Goal: Task Accomplishment & Management: Manage account settings

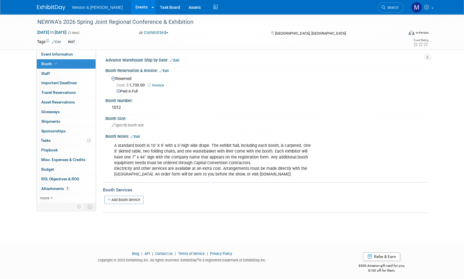
click at [57, 10] on img at bounding box center [51, 8] width 28 height 6
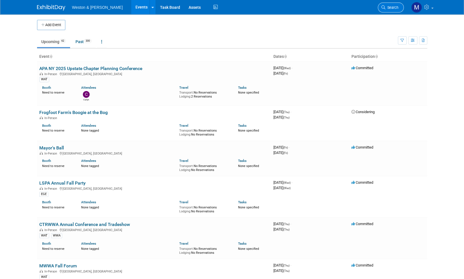
click at [396, 8] on span "Search" at bounding box center [392, 7] width 13 height 4
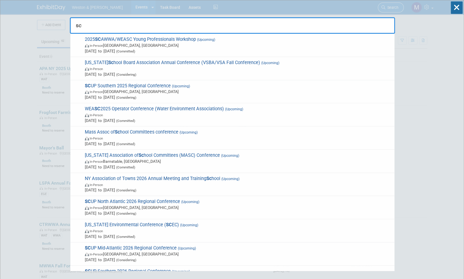
type input "s"
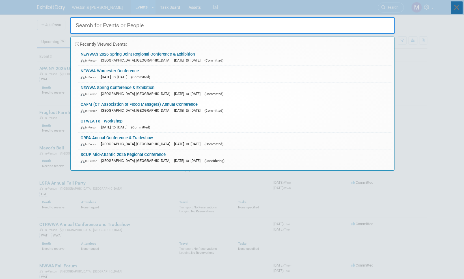
click at [457, 6] on icon at bounding box center [457, 7] width 12 height 12
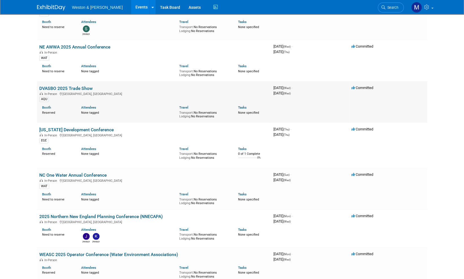
scroll to position [764, 0]
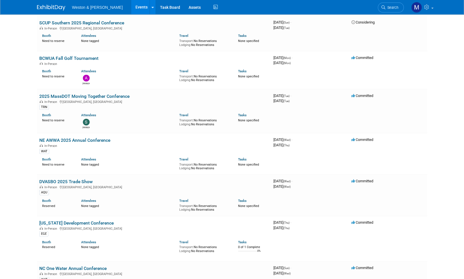
click at [59, 8] on img at bounding box center [51, 8] width 28 height 6
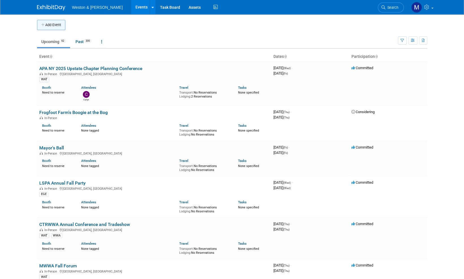
click at [53, 25] on button "Add Event" at bounding box center [51, 25] width 28 height 10
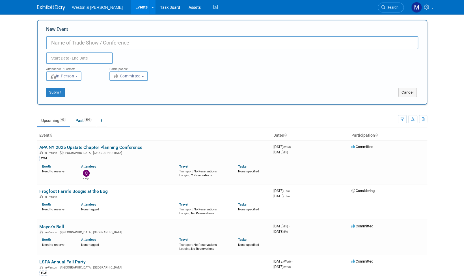
paste input "SCDES Environmental Assistance Conference"
type input "SCDES Environmental Assistance Conference"
click at [79, 59] on input "text" at bounding box center [79, 57] width 67 height 11
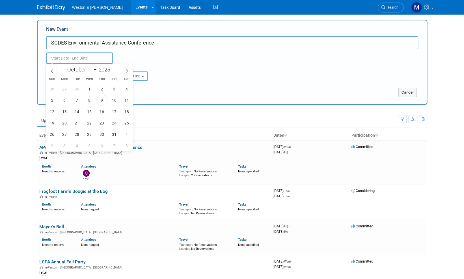
click at [127, 69] on icon at bounding box center [127, 71] width 4 height 4
select select "10"
click at [66, 99] on span "3" at bounding box center [64, 100] width 11 height 11
type input "[DATE] to [DATE]"
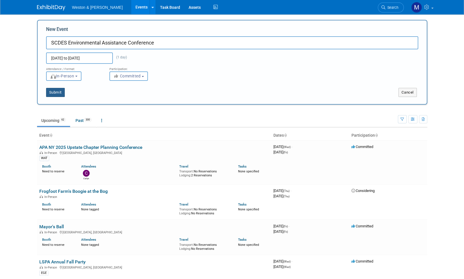
click at [58, 92] on button "Submit" at bounding box center [55, 92] width 19 height 9
type input "SCDES Environmental Assistance Conference"
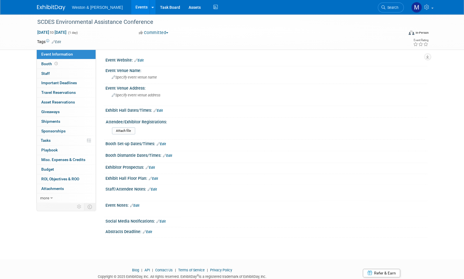
click at [60, 42] on link "Edit" at bounding box center [56, 42] width 9 height 4
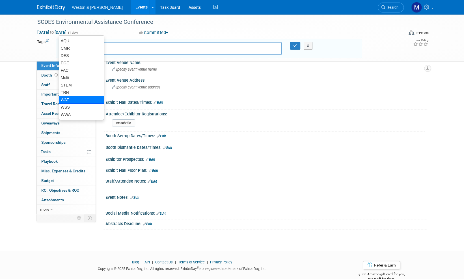
scroll to position [28, 0]
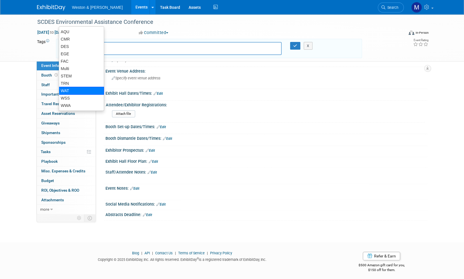
click at [70, 89] on div "WAT" at bounding box center [81, 91] width 45 height 8
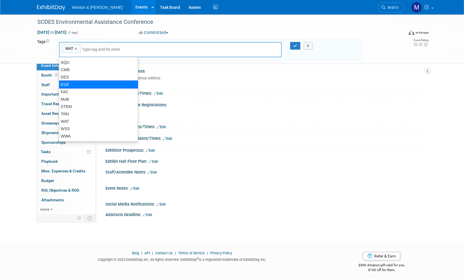
click at [73, 84] on div "EGE" at bounding box center [98, 84] width 79 height 8
type input "WAT, EGE"
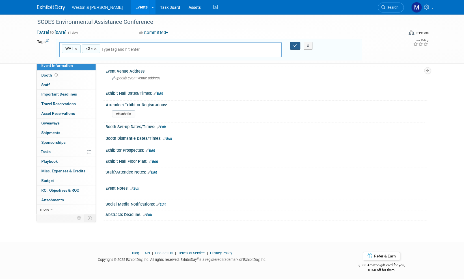
click at [297, 46] on button "button" at bounding box center [295, 46] width 10 height 8
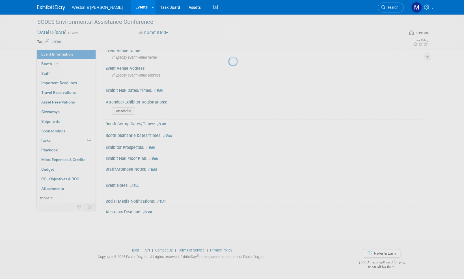
scroll to position [18, 0]
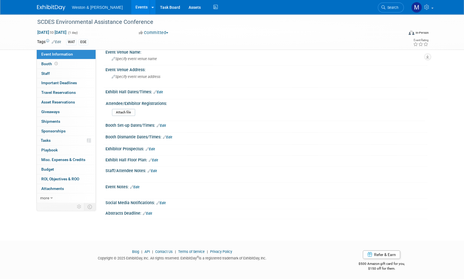
click at [55, 8] on img at bounding box center [51, 8] width 28 height 6
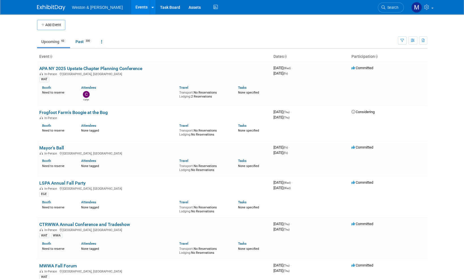
click at [395, 7] on span "Search" at bounding box center [392, 7] width 13 height 4
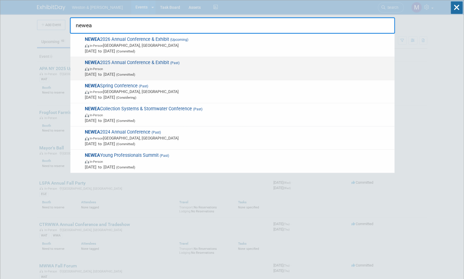
type input "newea"
click at [142, 61] on span "NEWEA 2025 Annual Conference & Exhibit (Past) In-Person Jan 26, 2025 to Jan 29,…" at bounding box center [237, 68] width 309 height 17
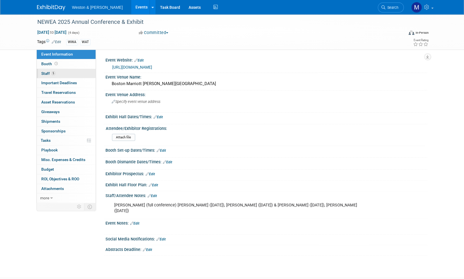
click at [45, 74] on span "Staff 5" at bounding box center [48, 73] width 14 height 5
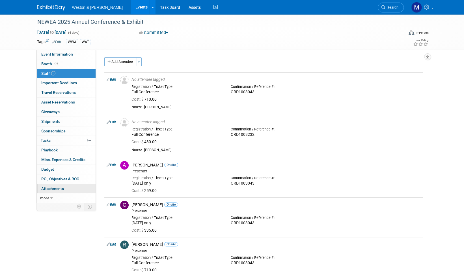
click at [53, 186] on span "Attachments 0" at bounding box center [52, 188] width 23 height 5
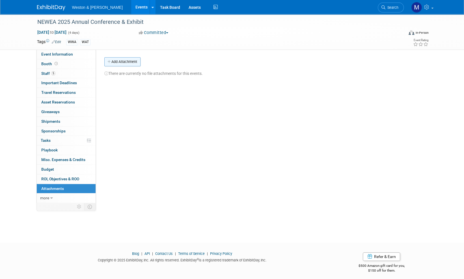
click at [121, 59] on button "Add Attachment" at bounding box center [122, 61] width 36 height 9
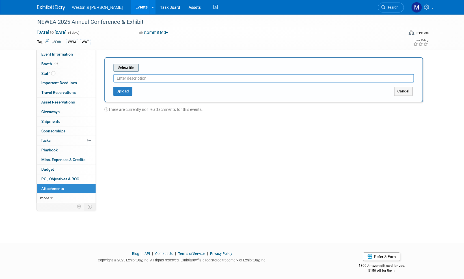
click at [129, 66] on input "file" at bounding box center [104, 67] width 67 height 7
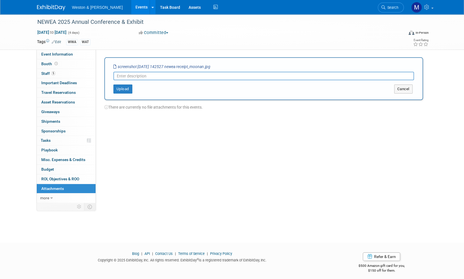
click at [126, 76] on input "text" at bounding box center [264, 76] width 301 height 8
type input "NEWEA Receipt"
click at [123, 87] on button "Upload" at bounding box center [123, 88] width 19 height 9
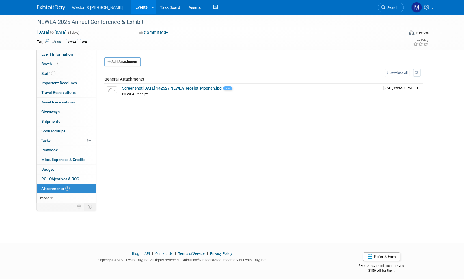
click at [51, 6] on img at bounding box center [51, 8] width 28 height 6
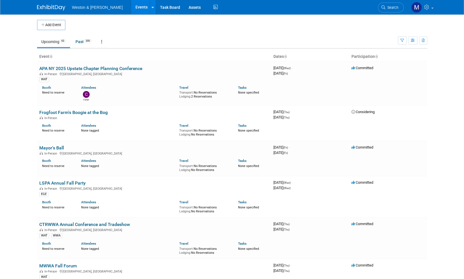
click at [395, 8] on span "Search" at bounding box center [392, 7] width 13 height 4
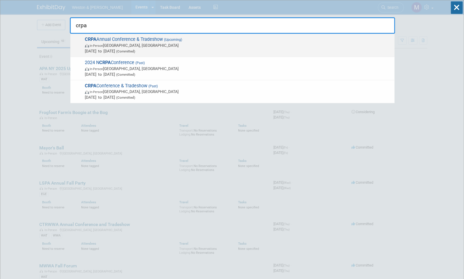
type input "crpa"
click at [140, 39] on span "CRPA Annual Conference & Tradeshow (Upcoming) In-Person [GEOGRAPHIC_DATA], [GEO…" at bounding box center [237, 45] width 309 height 17
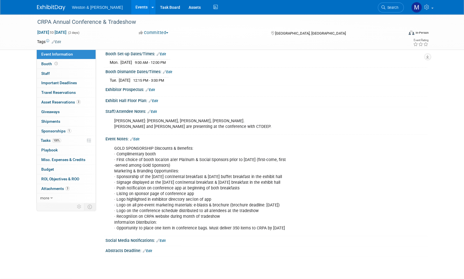
scroll to position [113, 0]
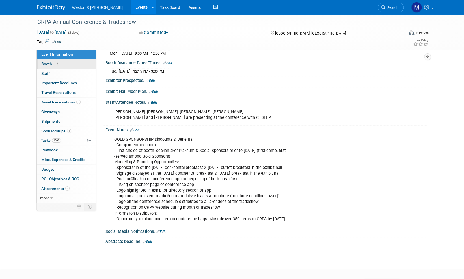
click at [49, 65] on span "Booth" at bounding box center [50, 63] width 18 height 5
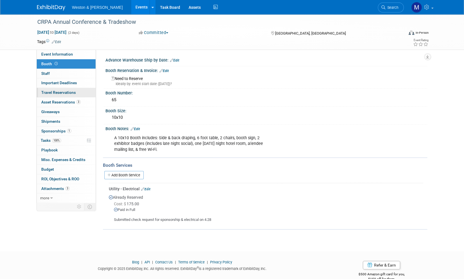
click at [65, 91] on span "Travel Reservations 0" at bounding box center [58, 92] width 35 height 5
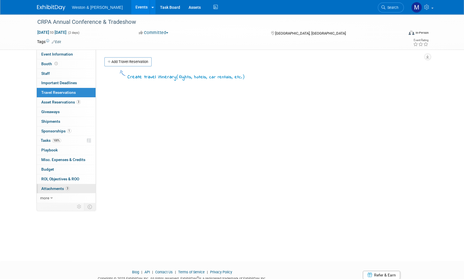
click at [51, 187] on span "Attachments 3" at bounding box center [55, 188] width 28 height 5
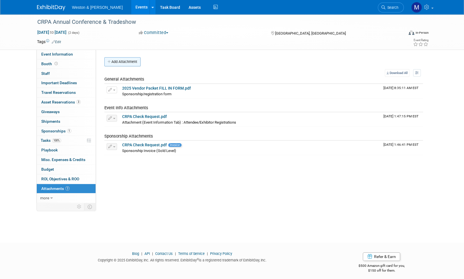
click at [130, 63] on button "Add Attachment" at bounding box center [122, 61] width 36 height 9
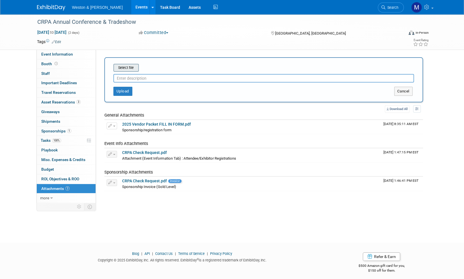
click at [131, 70] on input "file" at bounding box center [104, 67] width 67 height 7
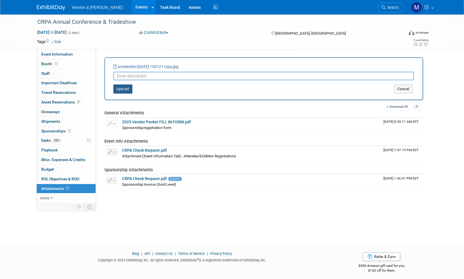
drag, startPoint x: 125, startPoint y: 88, endPoint x: 129, endPoint y: 84, distance: 6.2
click at [130, 102] on div "Add Attachment Select file screenshot [DATE] 150121 crpa.jpg This is an invoice…" at bounding box center [263, 122] width 319 height 131
click at [128, 76] on input "text" at bounding box center [264, 76] width 301 height 8
type input "W"
click at [130, 76] on input "text" at bounding box center [264, 76] width 301 height 8
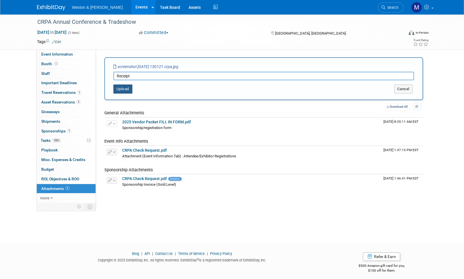
type input "Receipt"
click at [126, 90] on button "Upload" at bounding box center [123, 88] width 19 height 9
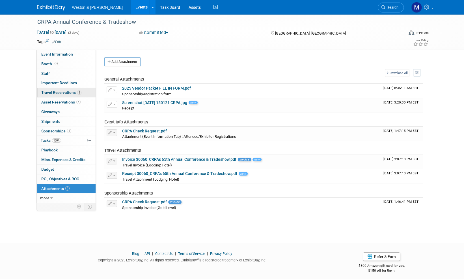
click at [65, 90] on span "Travel Reservations 1" at bounding box center [61, 92] width 40 height 5
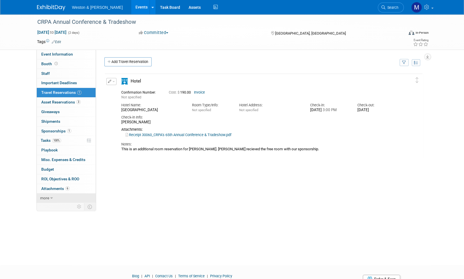
click at [45, 196] on span "more" at bounding box center [44, 197] width 9 height 5
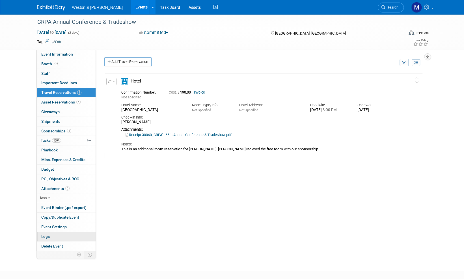
click at [47, 232] on link "Logs" at bounding box center [66, 236] width 59 height 9
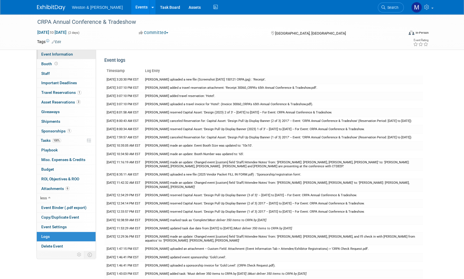
click at [51, 55] on span "Event Information" at bounding box center [57, 54] width 32 height 5
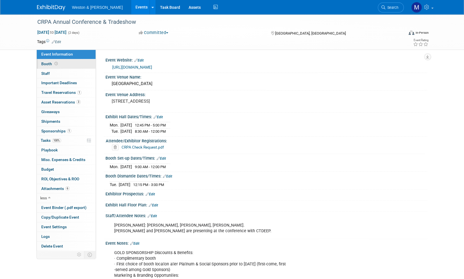
click at [45, 63] on span "Booth" at bounding box center [50, 63] width 18 height 5
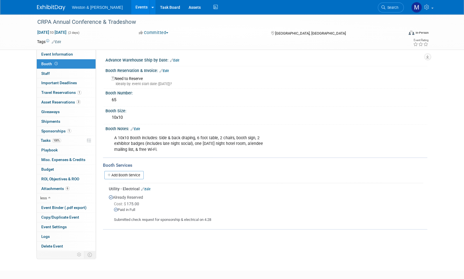
click at [166, 70] on link "Edit" at bounding box center [164, 71] width 9 height 4
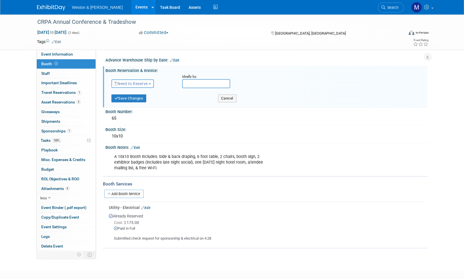
click at [151, 85] on button "Need to Reserve" at bounding box center [133, 83] width 43 height 8
click at [135, 100] on link "Reserved" at bounding box center [142, 101] width 61 height 8
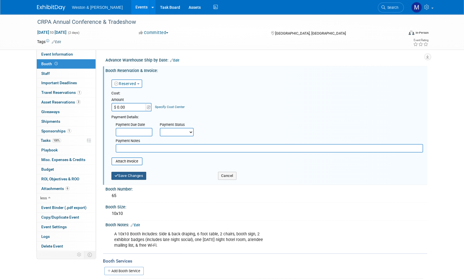
click at [134, 175] on button "Save Changes" at bounding box center [129, 176] width 35 height 8
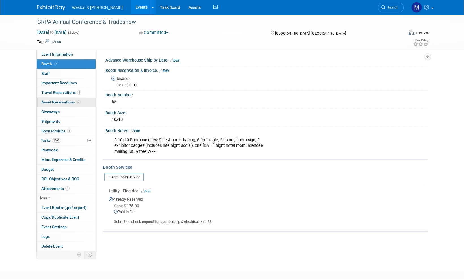
click at [62, 104] on span "Asset Reservations 3" at bounding box center [60, 102] width 39 height 5
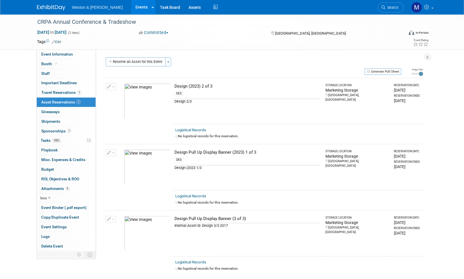
click at [59, 102] on span "Asset Reservations 3" at bounding box center [60, 102] width 39 height 5
click at [47, 8] on img at bounding box center [51, 8] width 28 height 6
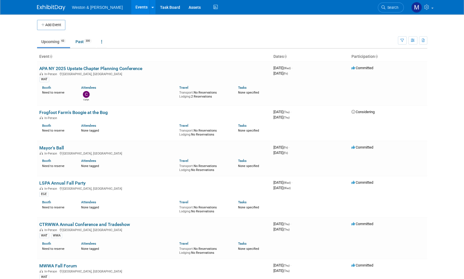
click at [47, 8] on img at bounding box center [51, 8] width 28 height 6
click at [392, 8] on span "Search" at bounding box center [392, 7] width 13 height 4
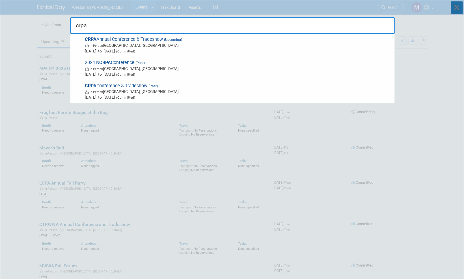
click at [457, 7] on icon at bounding box center [457, 7] width 12 height 12
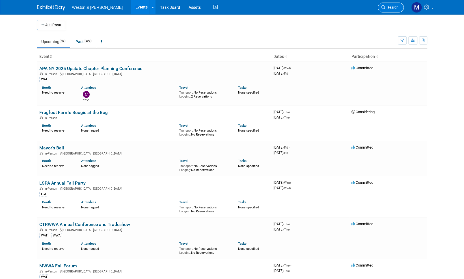
click at [393, 7] on span "Search" at bounding box center [392, 7] width 13 height 4
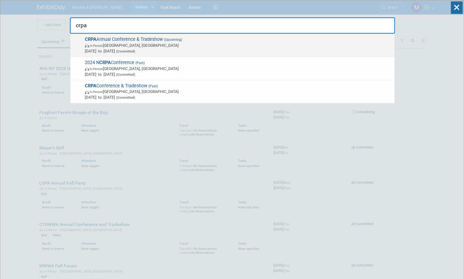
type input "crpa"
click at [127, 38] on span "CRPA Annual Conference & Tradeshow (Upcoming) In-Person [GEOGRAPHIC_DATA], [GEO…" at bounding box center [237, 45] width 309 height 17
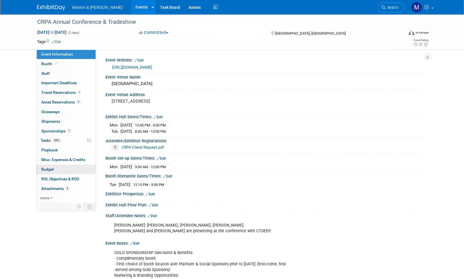
scroll to position [57, 0]
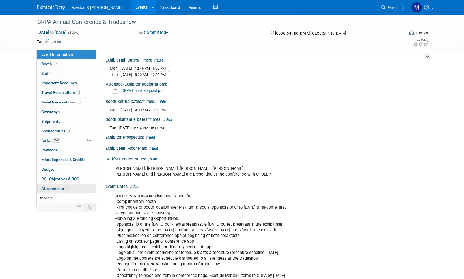
click at [55, 187] on span "Attachments 6" at bounding box center [55, 188] width 28 height 5
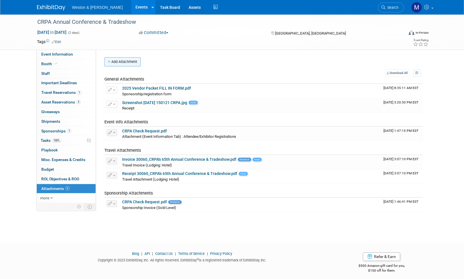
click at [128, 61] on button "Add Attachment" at bounding box center [122, 61] width 36 height 9
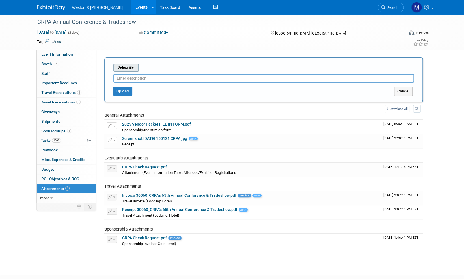
click at [132, 68] on input "file" at bounding box center [104, 67] width 67 height 7
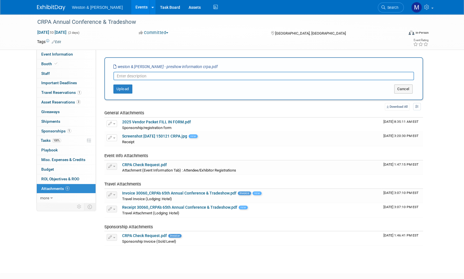
click at [127, 74] on input "text" at bounding box center [264, 76] width 301 height 8
type input "p"
type input "Pre-show information"
click at [125, 88] on button "Upload" at bounding box center [123, 88] width 19 height 9
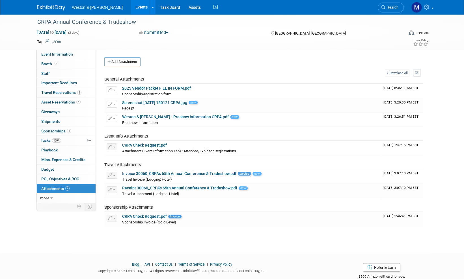
click at [46, 7] on img at bounding box center [51, 8] width 28 height 6
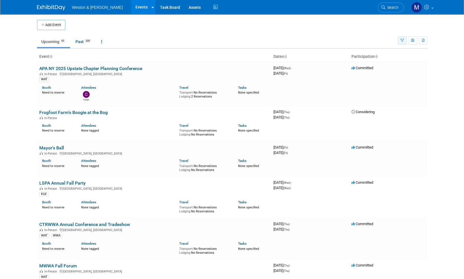
click at [403, 40] on icon "button" at bounding box center [403, 41] width 4 height 4
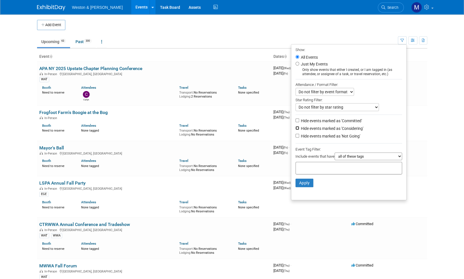
click at [296, 128] on input "Hide events marked as 'Considering'" at bounding box center [298, 128] width 4 height 4
checkbox input "true"
click at [296, 135] on input "Hide events marked as 'Not Going'" at bounding box center [298, 136] width 4 height 4
checkbox input "true"
click at [302, 182] on button "Apply" at bounding box center [305, 182] width 18 height 8
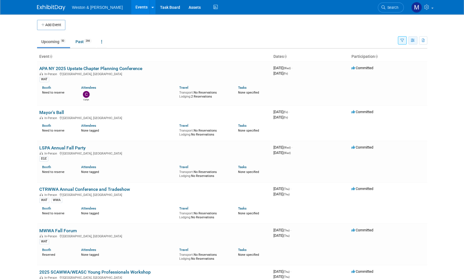
click at [413, 40] on icon "button" at bounding box center [413, 41] width 4 height 4
click at [104, 41] on link at bounding box center [102, 41] width 10 height 11
click at [156, 8] on link "Task Board" at bounding box center [170, 7] width 29 height 14
click at [91, 7] on span "Weston & [PERSON_NAME]" at bounding box center [97, 7] width 51 height 5
click at [57, 8] on img at bounding box center [51, 8] width 28 height 6
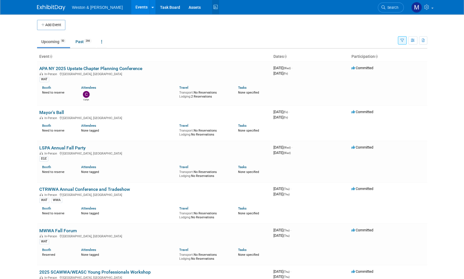
click at [212, 6] on icon at bounding box center [215, 7] width 7 height 9
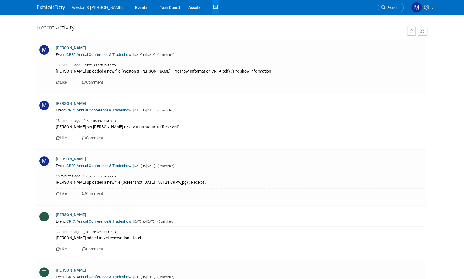
click at [49, 6] on img at bounding box center [51, 8] width 28 height 6
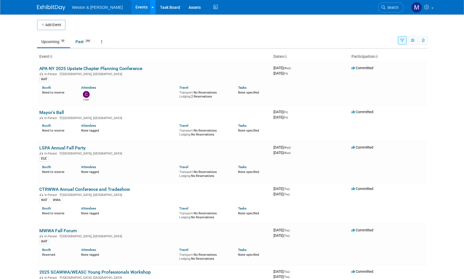
click at [152, 8] on icon at bounding box center [153, 8] width 2 height 4
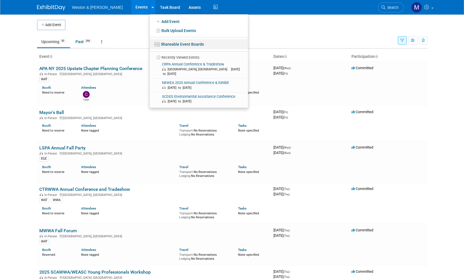
click at [162, 45] on link "Shareable Event Boards" at bounding box center [199, 44] width 99 height 10
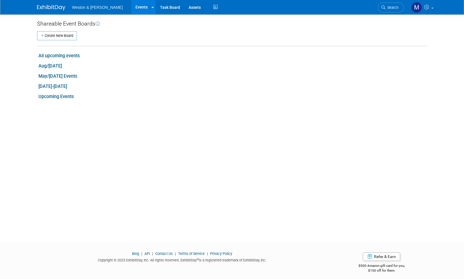
click at [64, 34] on button "Create New Board" at bounding box center [57, 35] width 40 height 9
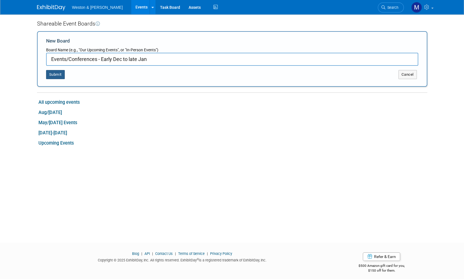
type input "Events/Conferences - Early Dec to late Jan"
click at [56, 74] on button "Submit" at bounding box center [55, 74] width 19 height 9
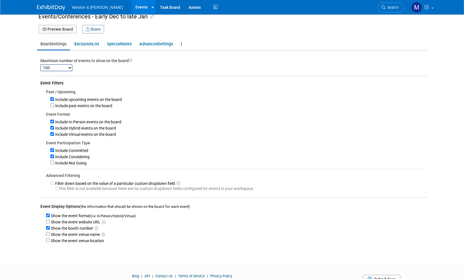
scroll to position [28, 0]
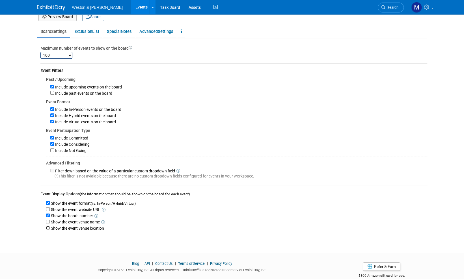
click at [48, 228] on input "Show the event venue location" at bounding box center [48, 228] width 4 height 4
checkbox input "true"
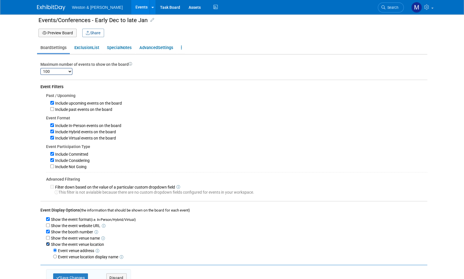
scroll to position [0, 0]
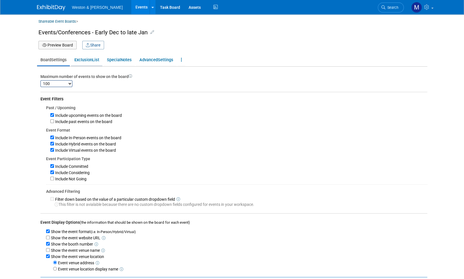
click at [90, 61] on link "Exclusion List" at bounding box center [86, 59] width 31 height 11
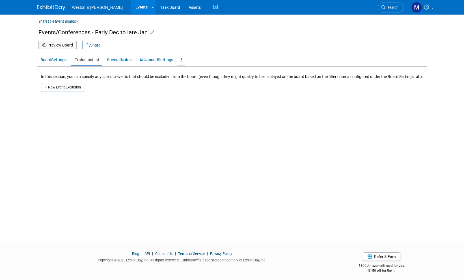
click at [182, 61] on icon at bounding box center [181, 60] width 1 height 4
click at [158, 59] on link "Advanced Settings" at bounding box center [156, 59] width 40 height 11
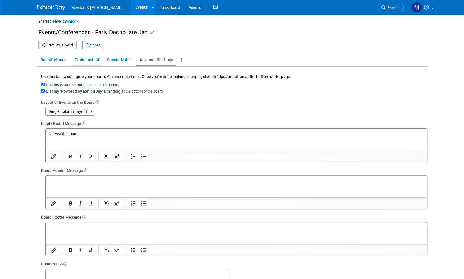
click at [87, 59] on link "Exclusion List" at bounding box center [86, 59] width 31 height 11
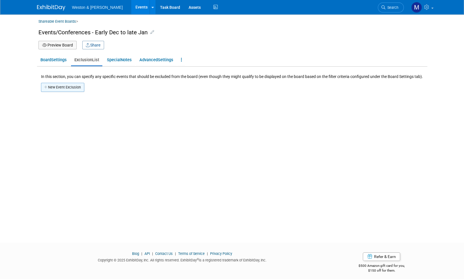
click at [74, 86] on button "New Event Exclusion" at bounding box center [62, 87] width 43 height 9
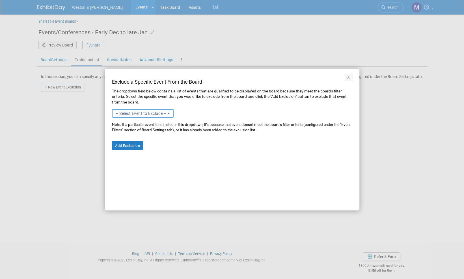
click at [169, 113] on b "button" at bounding box center [169, 113] width 2 height 1
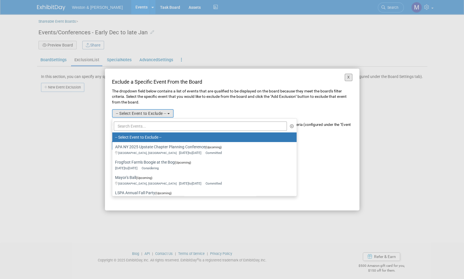
click at [349, 76] on button "X" at bounding box center [349, 77] width 8 height 7
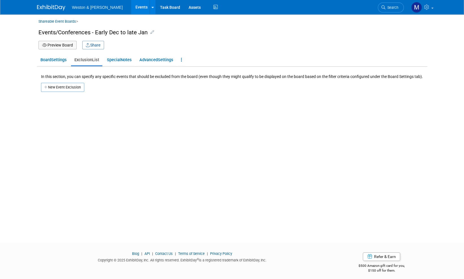
click at [46, 7] on img at bounding box center [51, 8] width 28 height 6
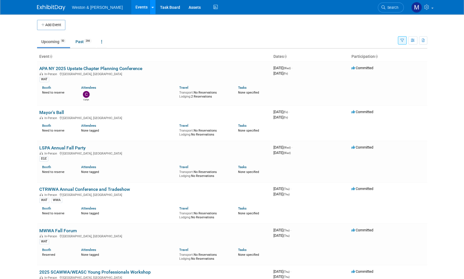
click at [152, 9] on div at bounding box center [153, 7] width 2 height 6
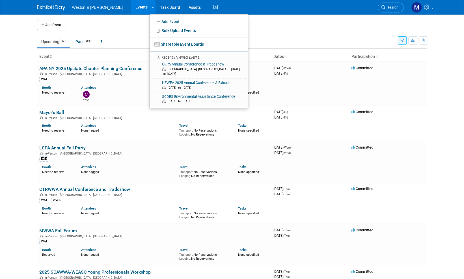
click at [51, 7] on img at bounding box center [51, 8] width 28 height 6
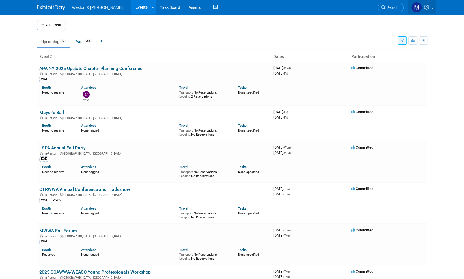
click at [433, 8] on span at bounding box center [433, 8] width 2 height 1
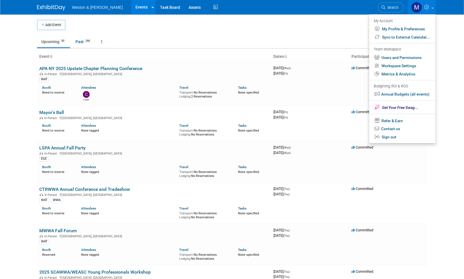
click at [449, 61] on body "Weston & Sampson Events Add Event Bulk Upload Events Shareable Event Boards Rec…" at bounding box center [232, 139] width 464 height 279
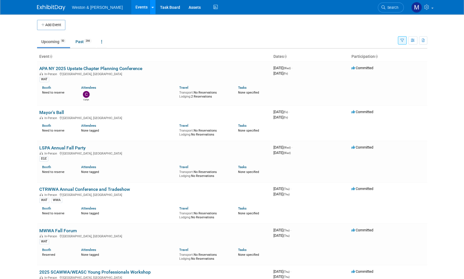
click at [150, 7] on link at bounding box center [153, 7] width 6 height 14
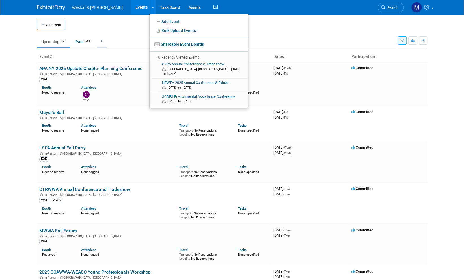
click at [104, 42] on link at bounding box center [102, 41] width 10 height 11
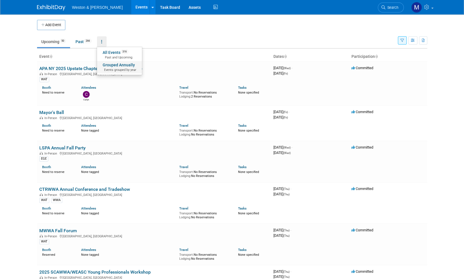
click at [115, 64] on link "Grouped Annually Events grouped by year" at bounding box center [119, 67] width 45 height 12
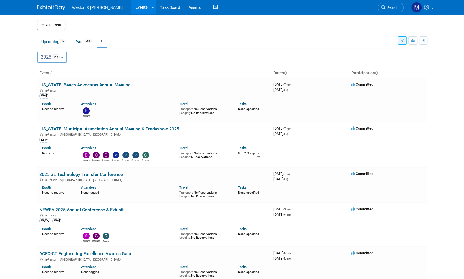
click at [47, 5] on img at bounding box center [51, 8] width 28 height 6
click at [46, 40] on link "Upcoming 50" at bounding box center [53, 41] width 33 height 11
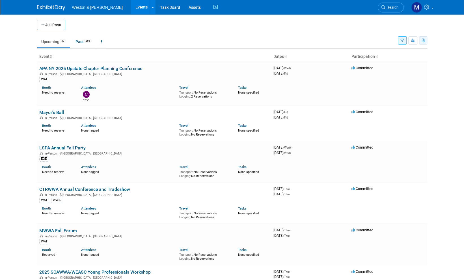
click at [423, 41] on icon "button" at bounding box center [423, 41] width 3 height 4
click at [392, 58] on link "Export Current View (50 Events)" at bounding box center [392, 58] width 61 height 8
